Goal: Find specific page/section: Find specific page/section

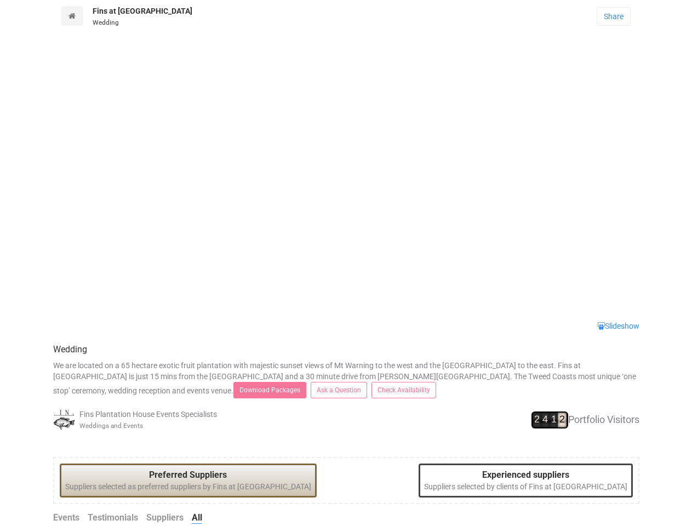
click at [164, 518] on link "Suppliers" at bounding box center [164, 518] width 37 height 13
